Goal: Task Accomplishment & Management: Use online tool/utility

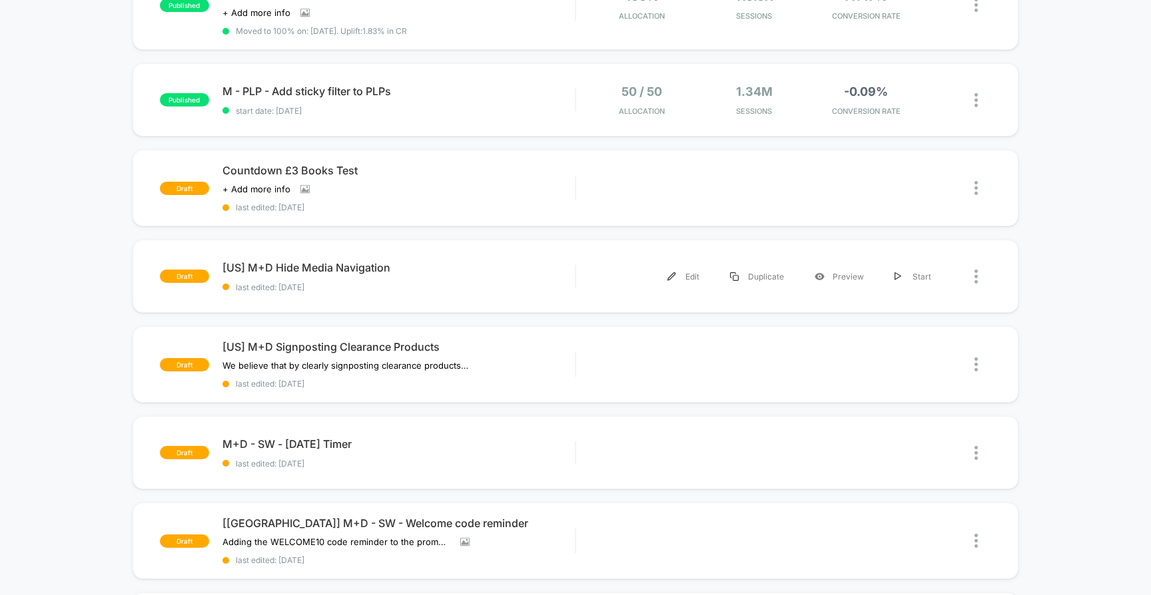
scroll to position [478, 0]
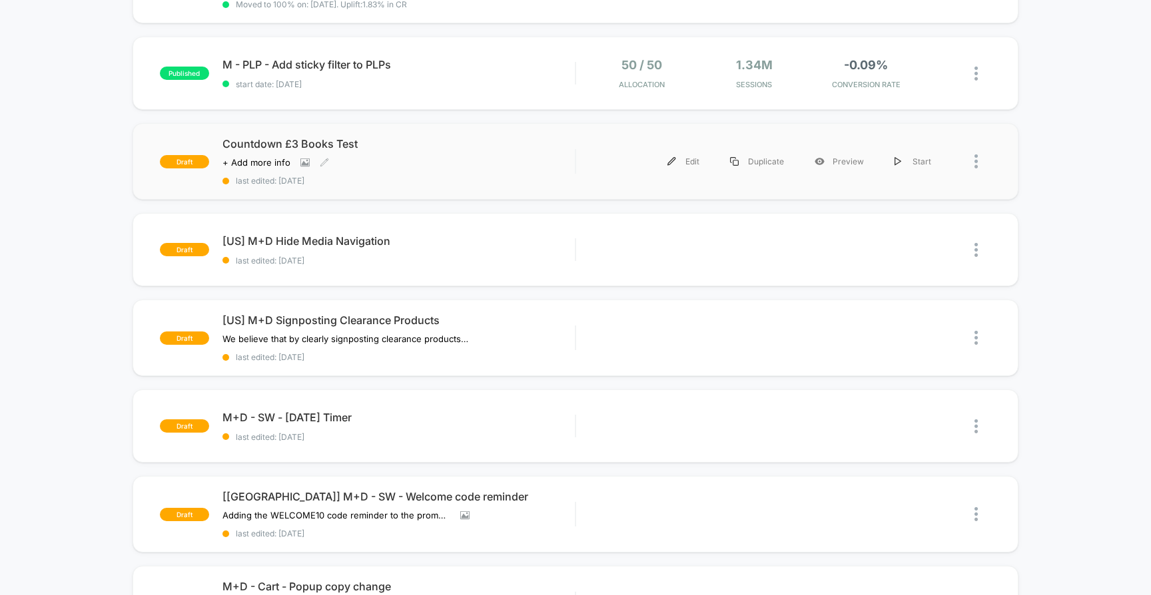
click at [366, 157] on div "Click to view images Click to edit experience details + Add more info" at bounding box center [345, 162] width 247 height 11
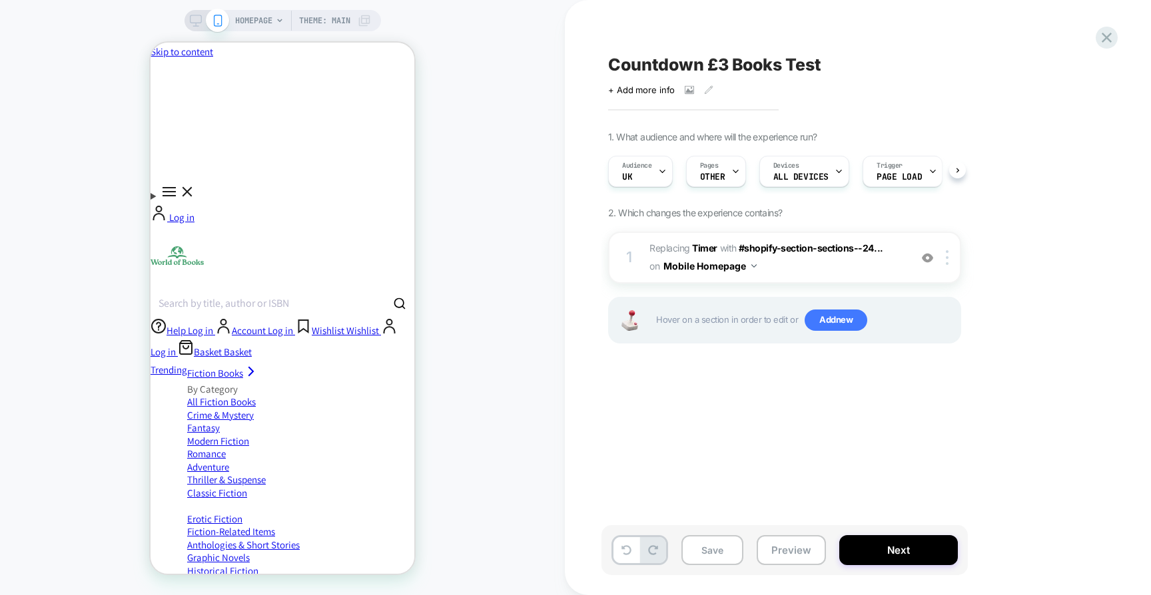
scroll to position [0, 1]
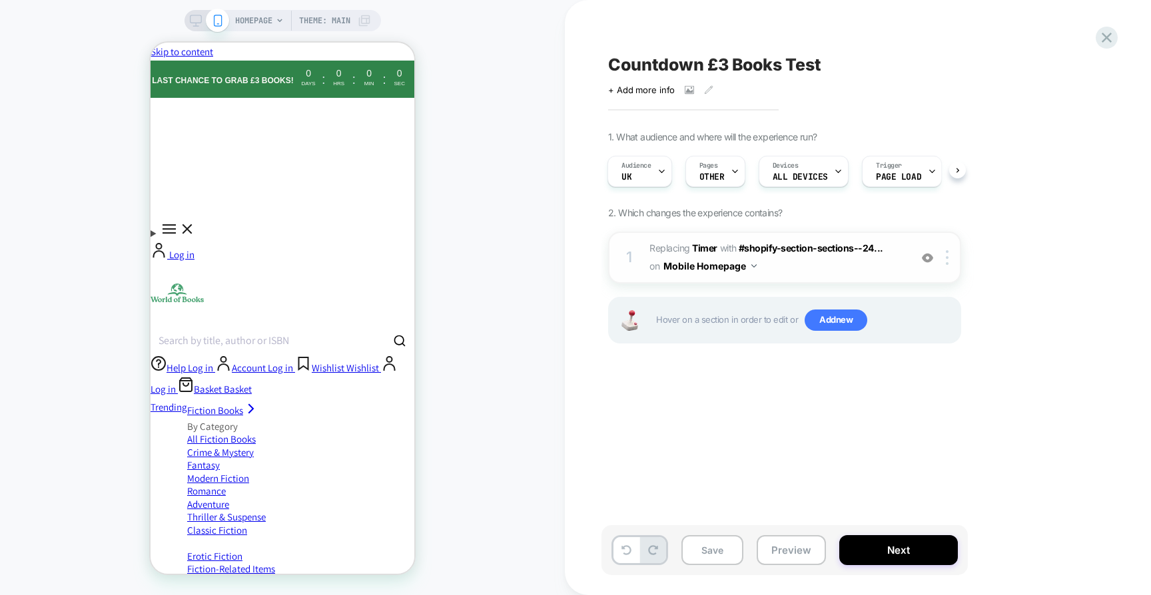
click at [838, 264] on span "#_loomi_addon_1758801221117 Replacing Timer WITH #shopify-section-sections--24.…" at bounding box center [776, 258] width 254 height 36
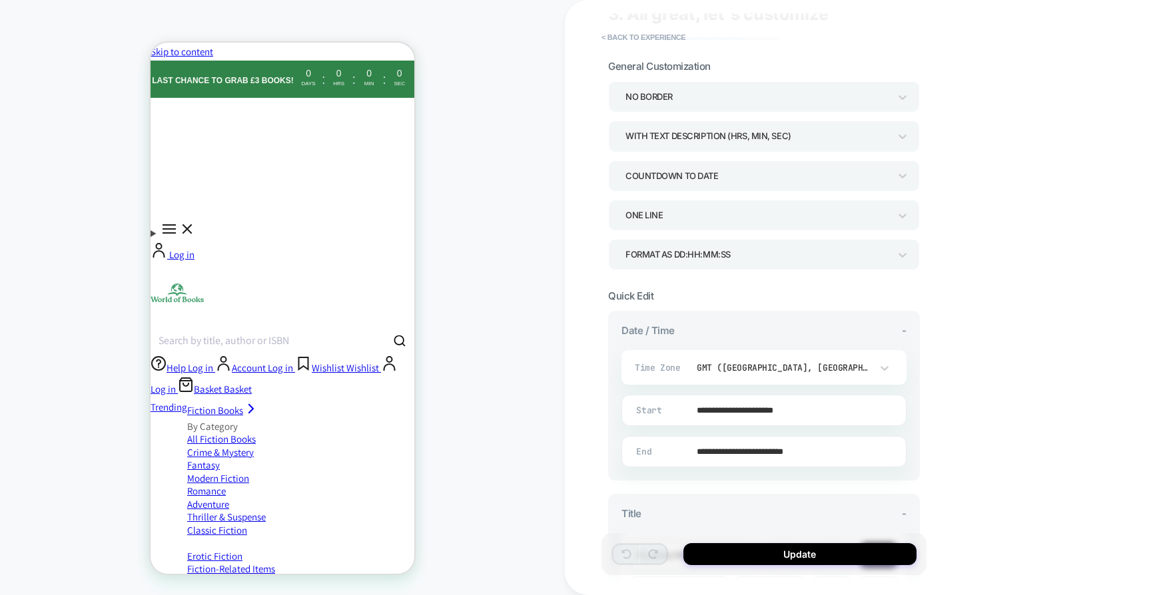
scroll to position [17, 0]
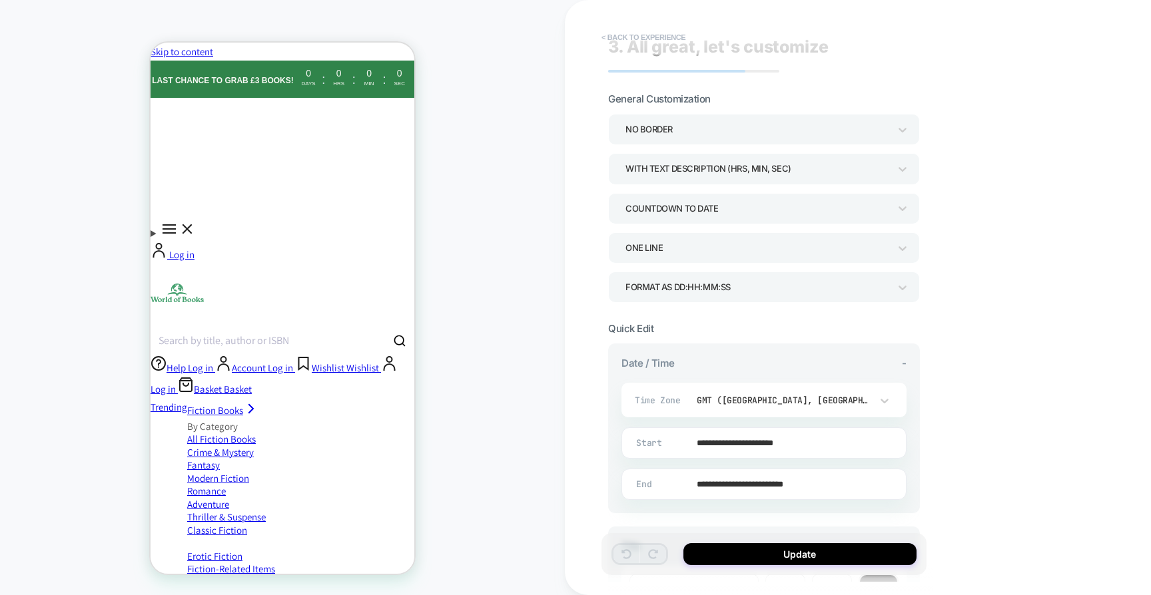
click at [653, 35] on button "< Back to experience" at bounding box center [643, 37] width 97 height 21
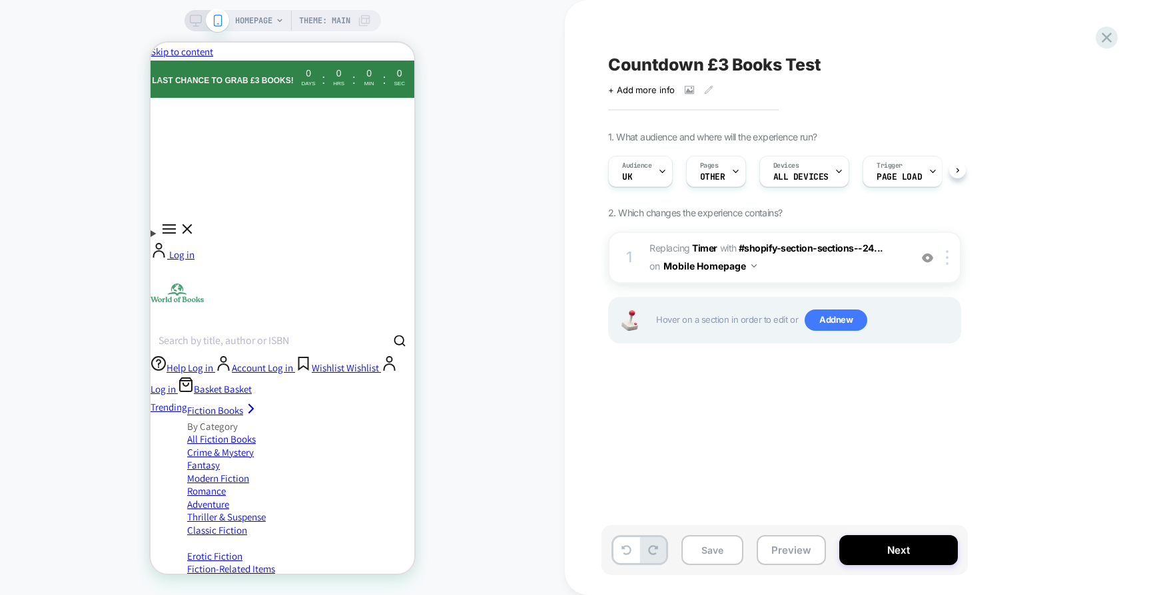
scroll to position [0, 1]
click at [821, 319] on span "Add new" at bounding box center [835, 320] width 63 height 21
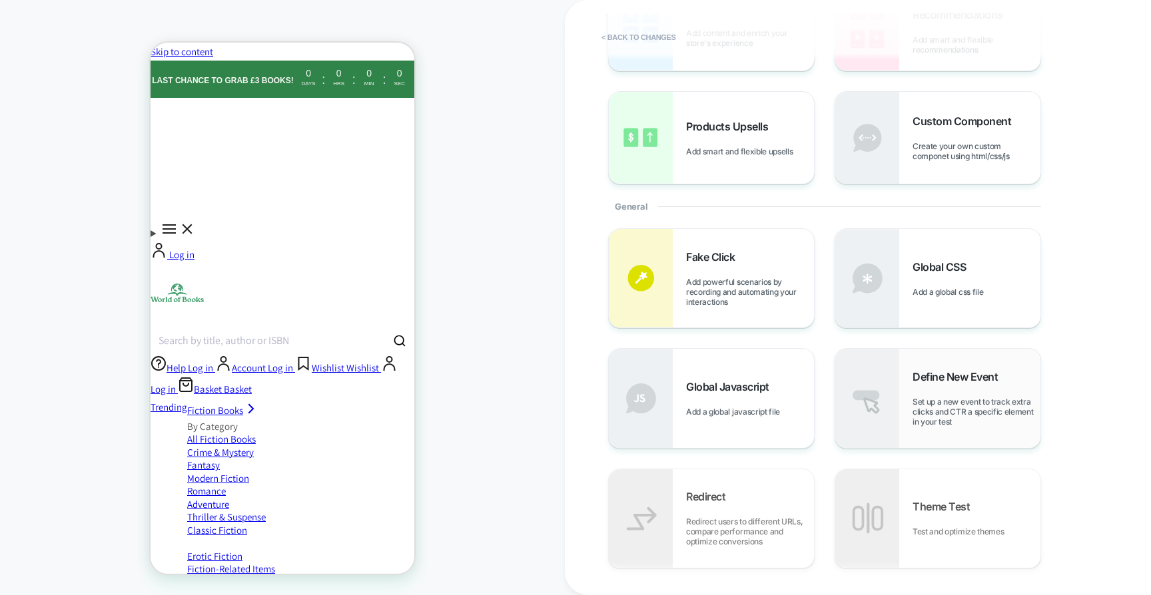
scroll to position [124, 0]
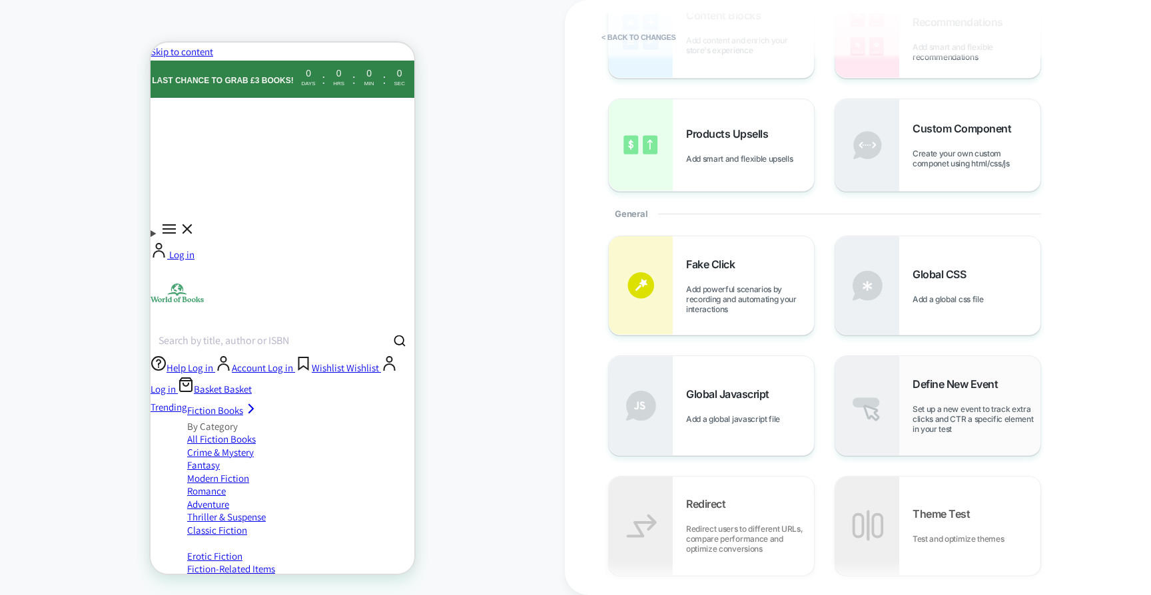
click at [891, 362] on img at bounding box center [867, 405] width 64 height 99
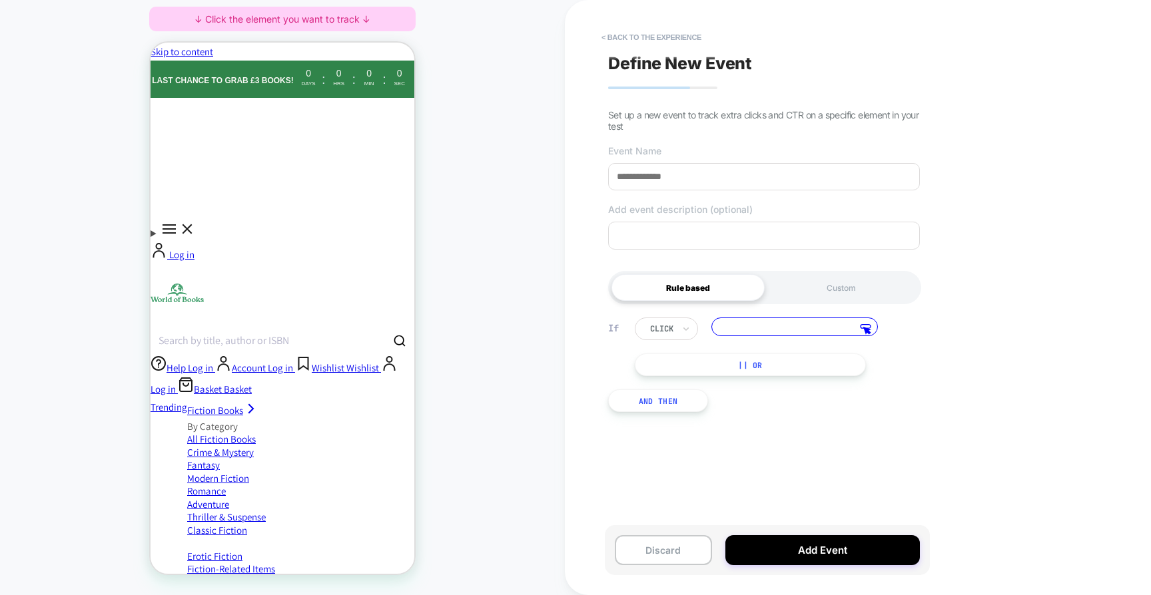
click at [652, 330] on input "text" at bounding box center [652, 329] width 5 height 12
click at [795, 330] on input at bounding box center [794, 327] width 166 height 19
click at [783, 332] on input at bounding box center [794, 327] width 166 height 19
click at [874, 328] on input at bounding box center [794, 327] width 166 height 19
click at [868, 328] on icon at bounding box center [865, 329] width 11 height 11
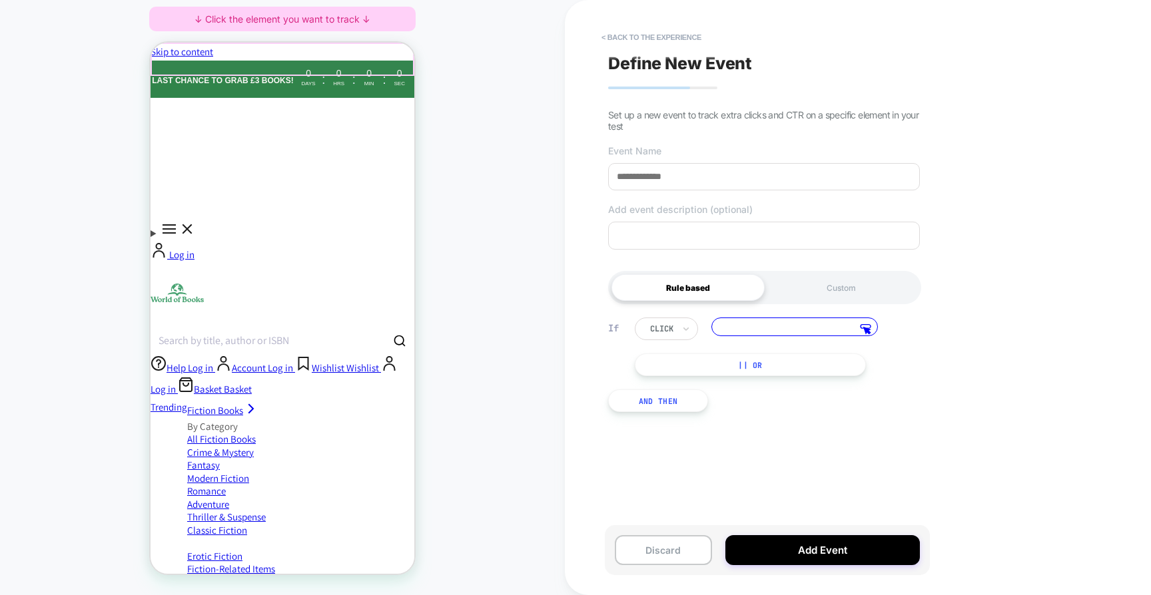
click at [306, 67] on div "0 Days" at bounding box center [308, 77] width 20 height 20
click at [281, 71] on p "Last chance to grab £3 books!" at bounding box center [222, 80] width 141 height 18
click at [281, 63] on div at bounding box center [283, 59] width 264 height 33
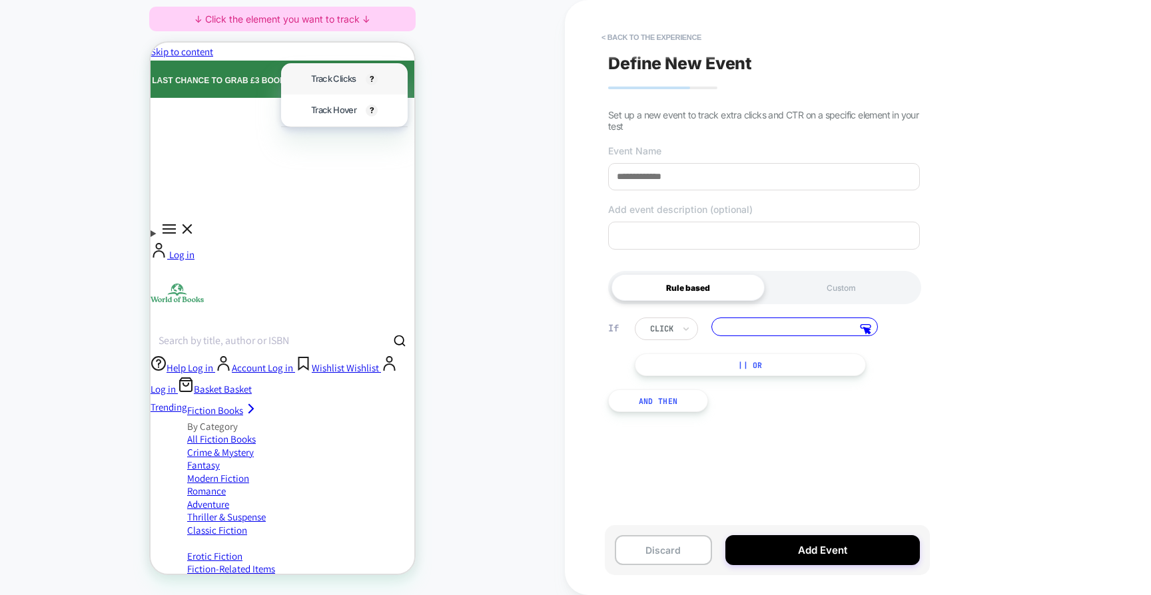
click at [356, 79] on span "Track Clicks" at bounding box center [333, 78] width 45 height 15
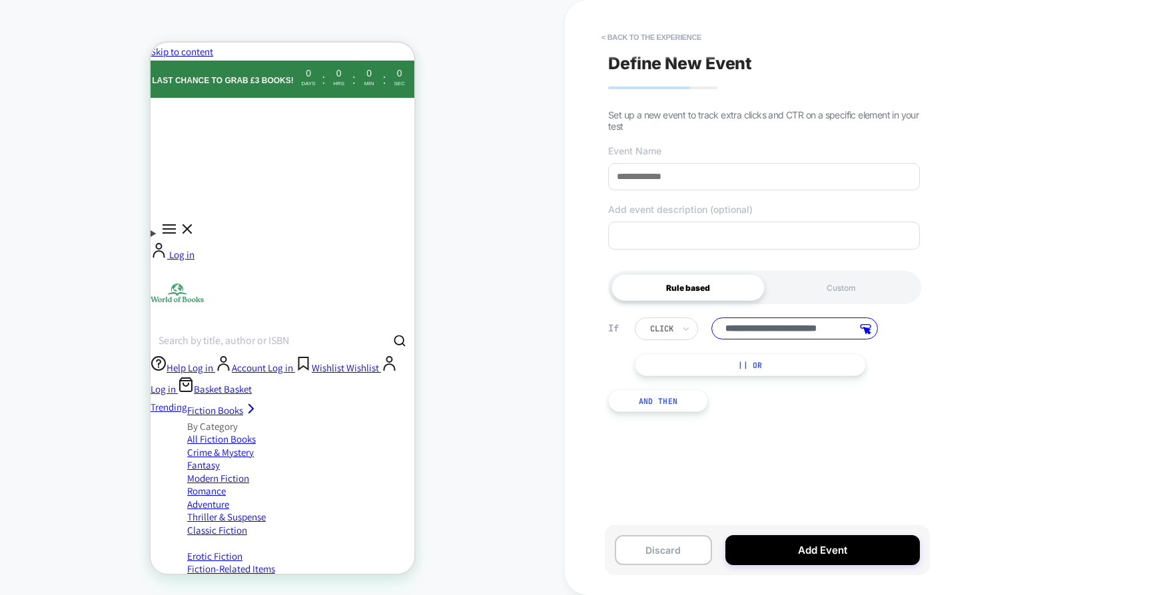
scroll to position [0, 0]
click at [719, 189] on input at bounding box center [764, 176] width 312 height 27
type input "*"
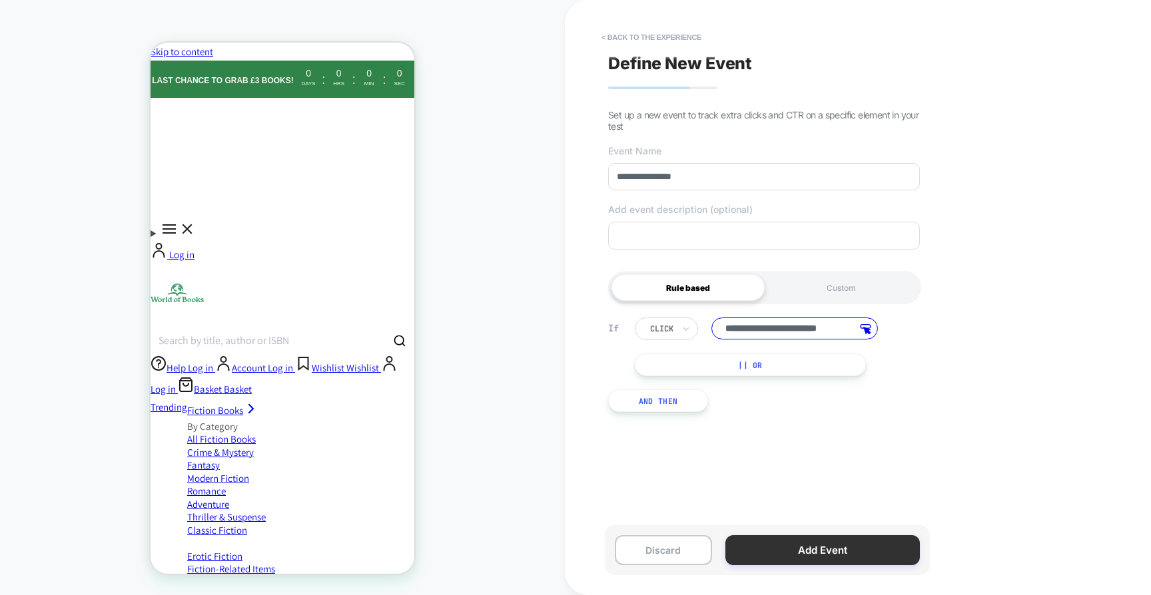
type input "**********"
click at [810, 555] on button "Add Event" at bounding box center [822, 550] width 194 height 30
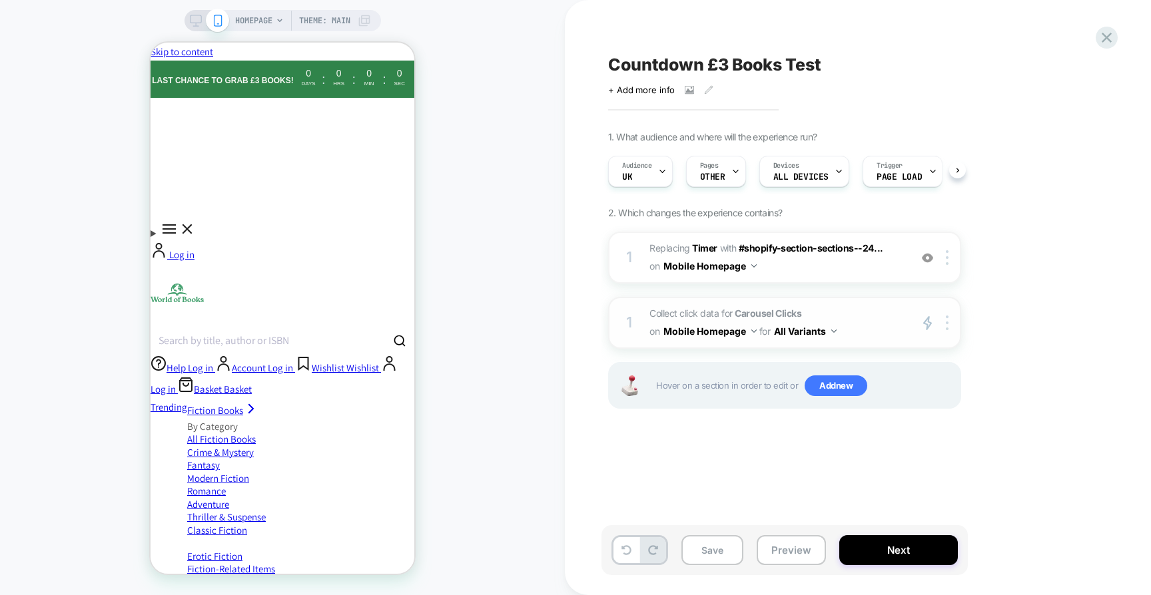
scroll to position [0, 1]
click at [749, 270] on button "Mobile Homepage" at bounding box center [709, 265] width 93 height 19
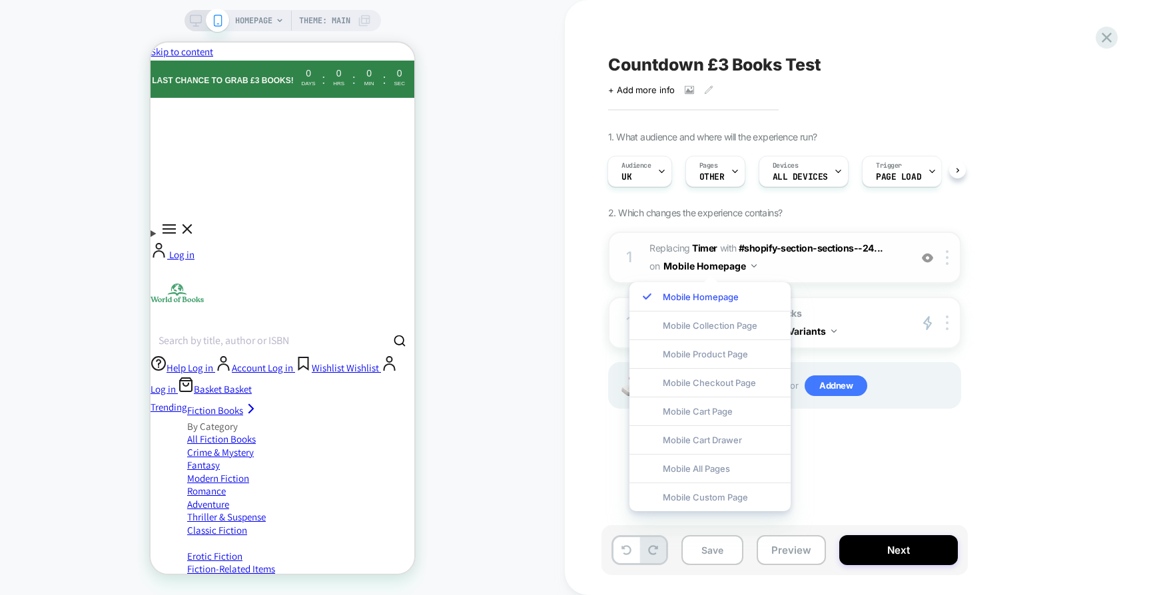
click at [800, 268] on span "#_loomi_addon_1758801221117 Replacing Timer WITH #shopify-section-sections--24.…" at bounding box center [776, 258] width 254 height 36
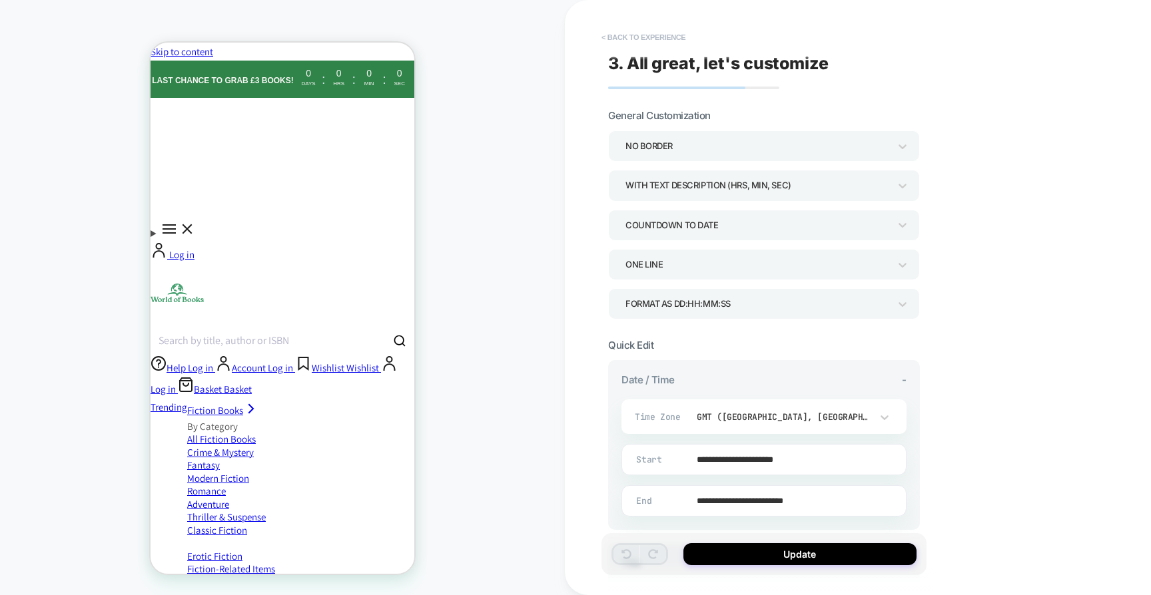
click at [669, 35] on button "< Back to experience" at bounding box center [643, 37] width 97 height 21
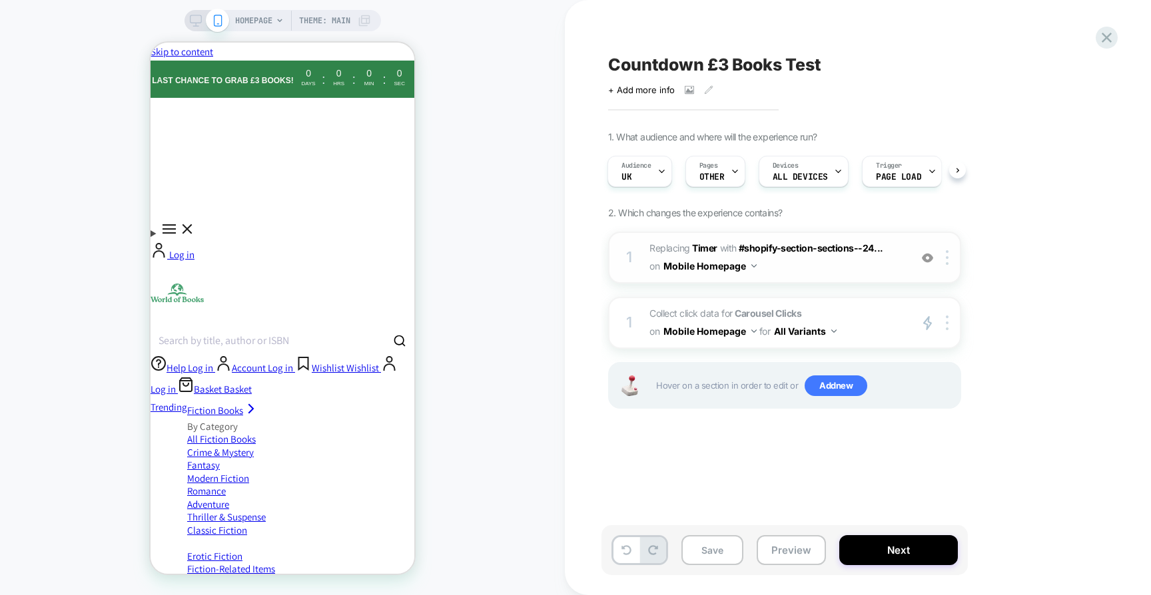
click at [753, 267] on button "Mobile Homepage" at bounding box center [709, 265] width 93 height 19
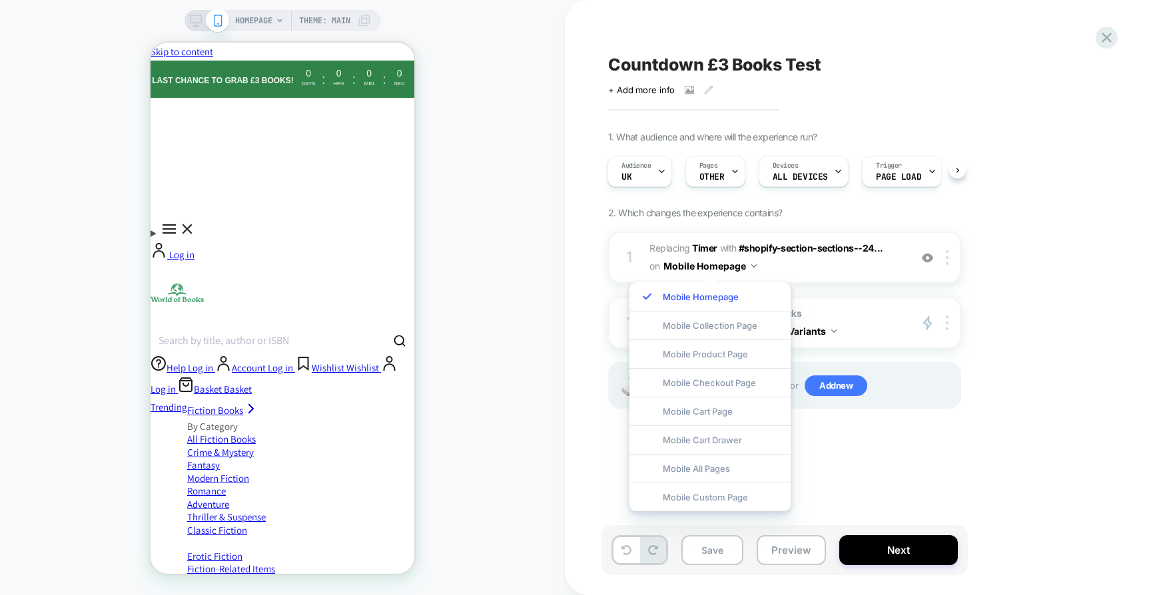
click at [807, 212] on div "1. What audience and where will the experience run? Audience UK Pages OTHER Dev…" at bounding box center [851, 286] width 486 height 311
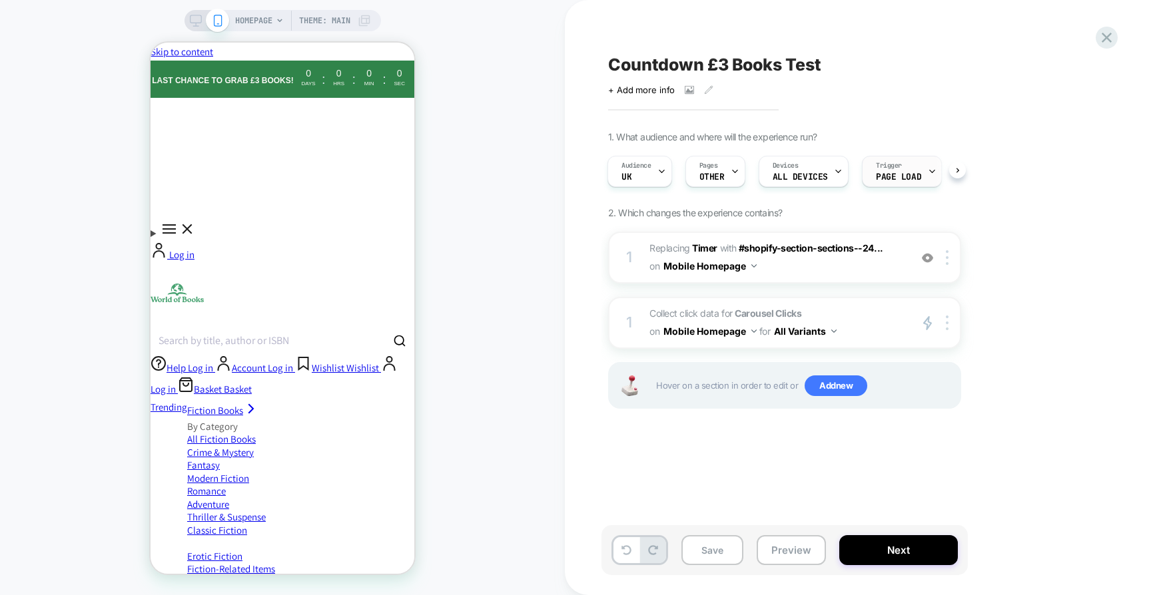
click at [908, 173] on span "Page Load" at bounding box center [898, 176] width 45 height 9
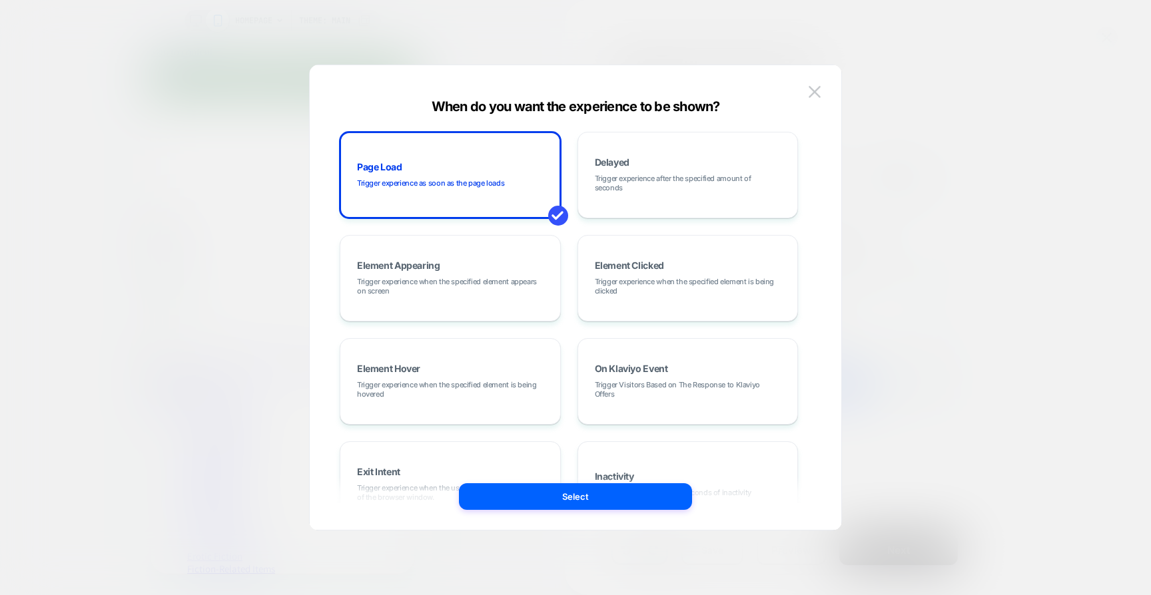
click at [948, 168] on div at bounding box center [575, 297] width 1151 height 595
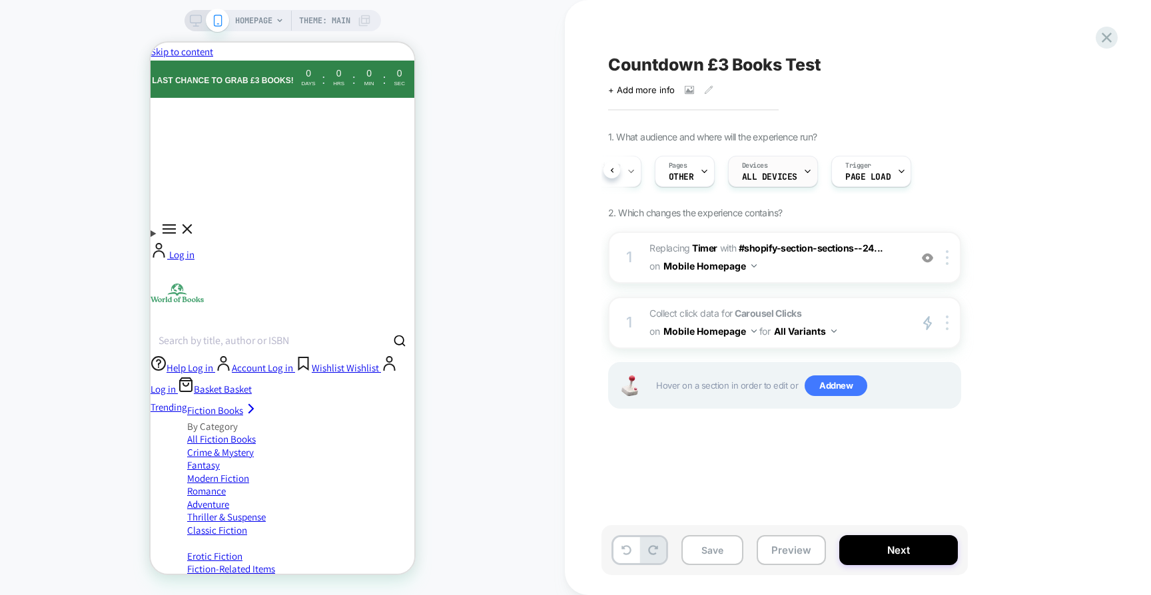
scroll to position [0, 0]
click at [713, 169] on span "Pages" at bounding box center [709, 165] width 19 height 9
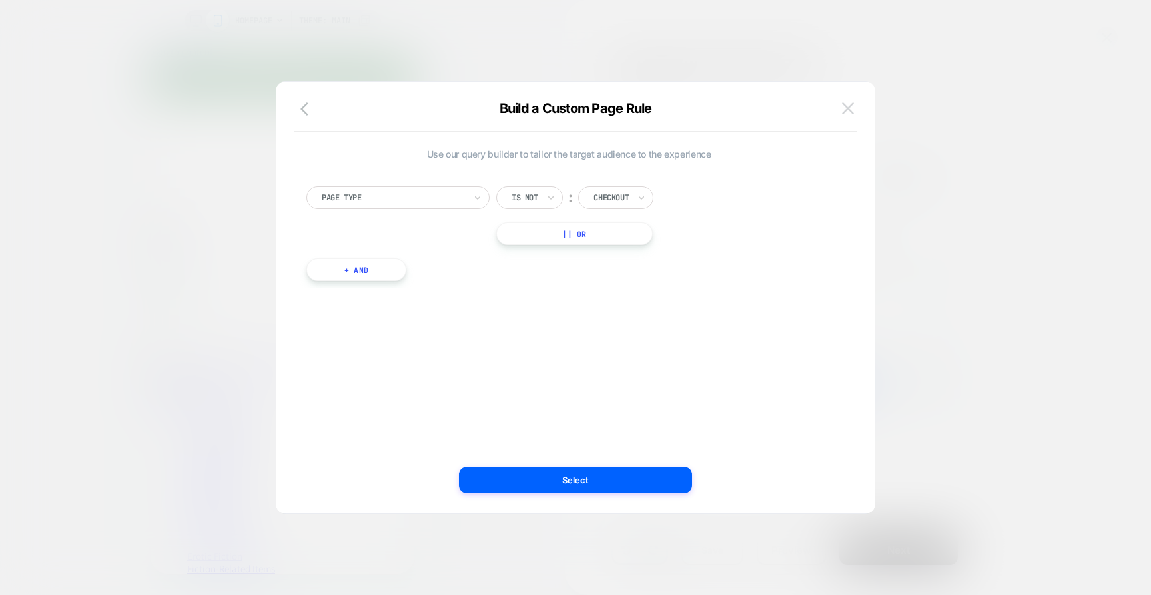
click at [850, 104] on img at bounding box center [848, 108] width 12 height 11
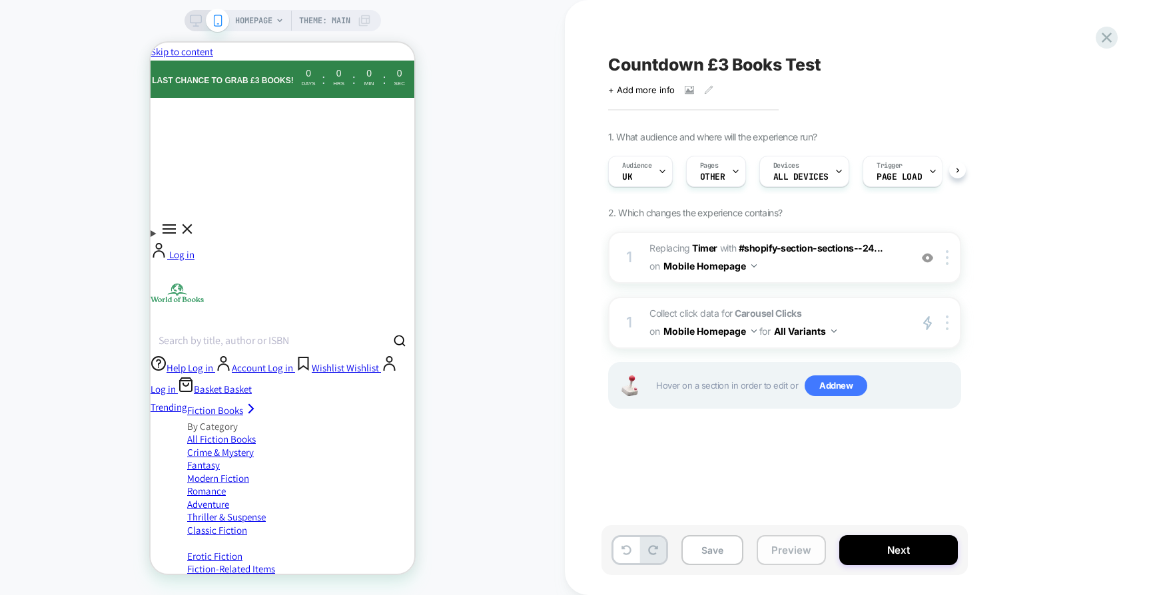
click at [786, 560] on button "Preview" at bounding box center [791, 550] width 69 height 30
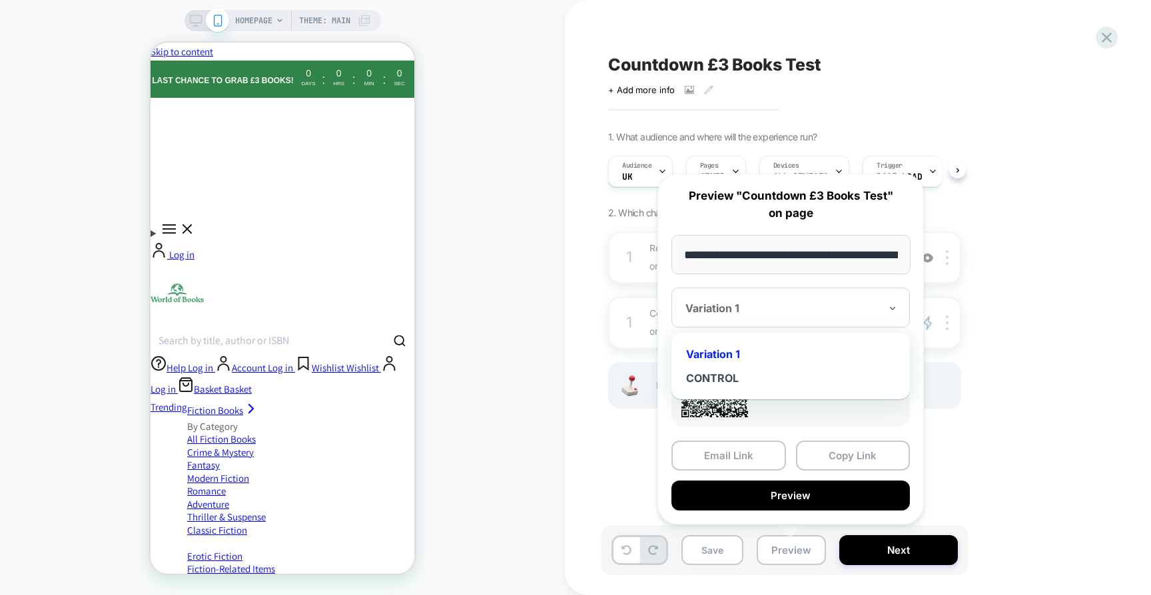
click at [816, 308] on div at bounding box center [782, 308] width 194 height 13
click at [770, 380] on div "CONTROL" at bounding box center [790, 378] width 225 height 24
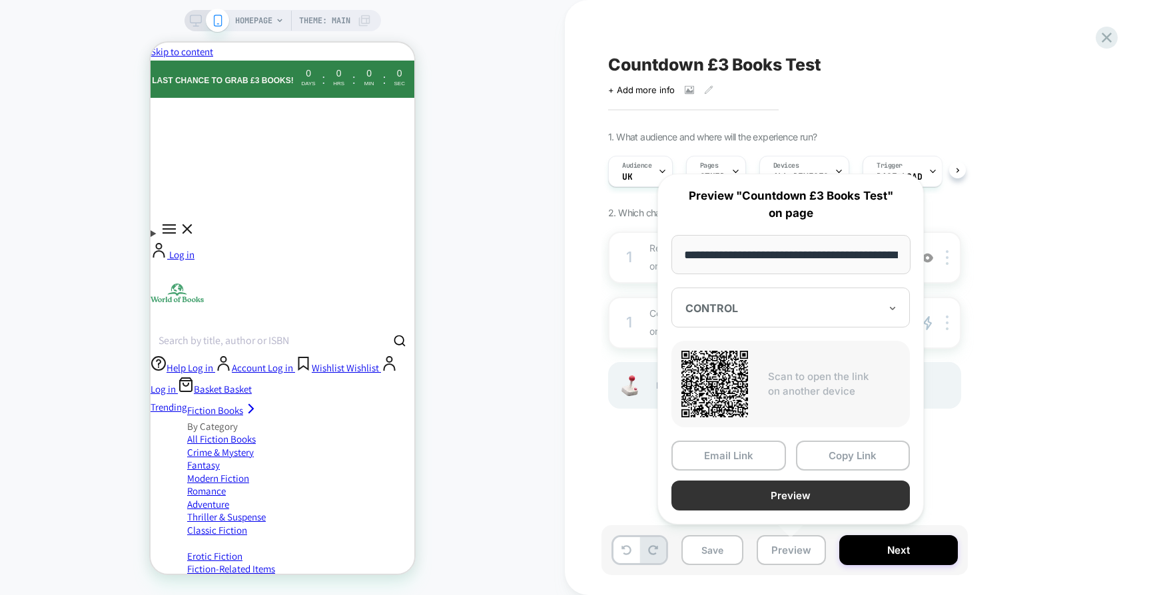
click at [796, 490] on button "Preview" at bounding box center [790, 496] width 238 height 30
